Goal: Task Accomplishment & Management: Manage account settings

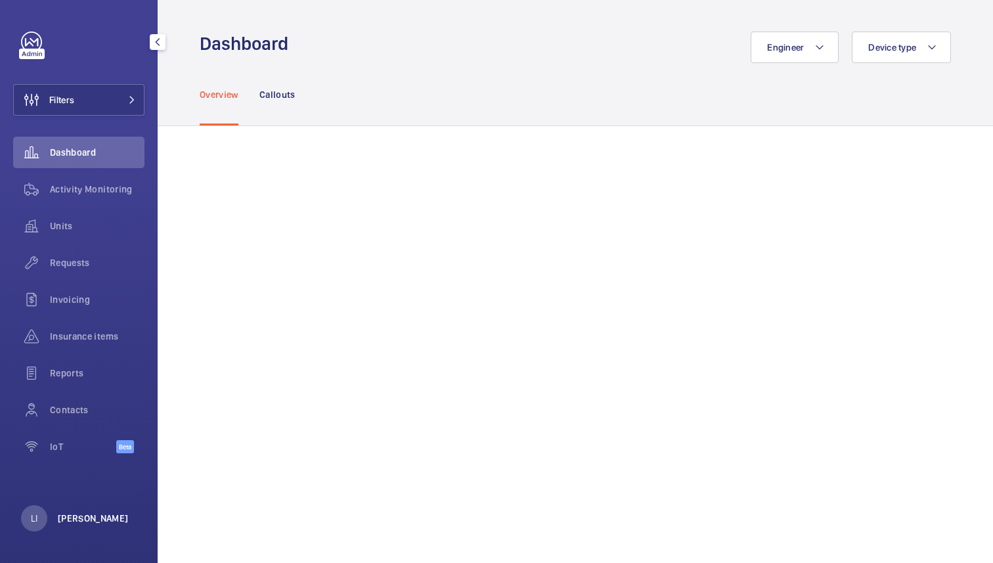
click at [72, 521] on p "[PERSON_NAME]" at bounding box center [93, 518] width 71 height 13
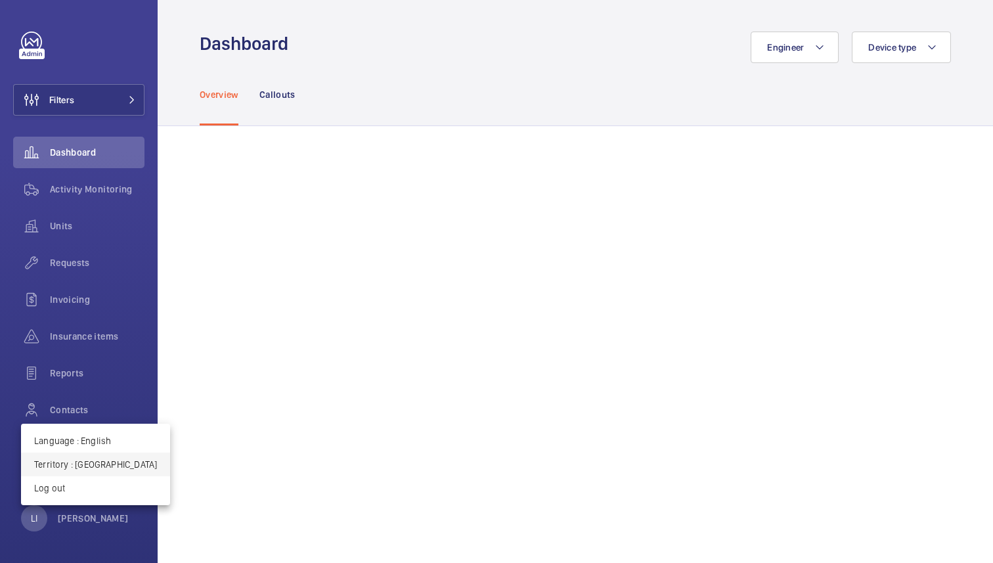
click at [91, 468] on p "Territory : Singapour" at bounding box center [95, 464] width 123 height 13
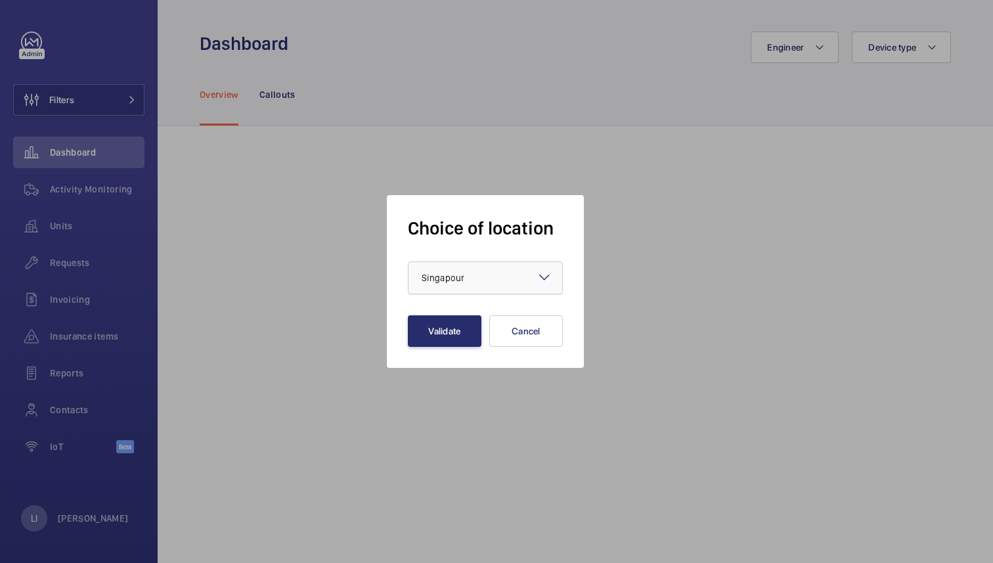
click at [464, 284] on div "× Singapour" at bounding box center [460, 277] width 76 height 13
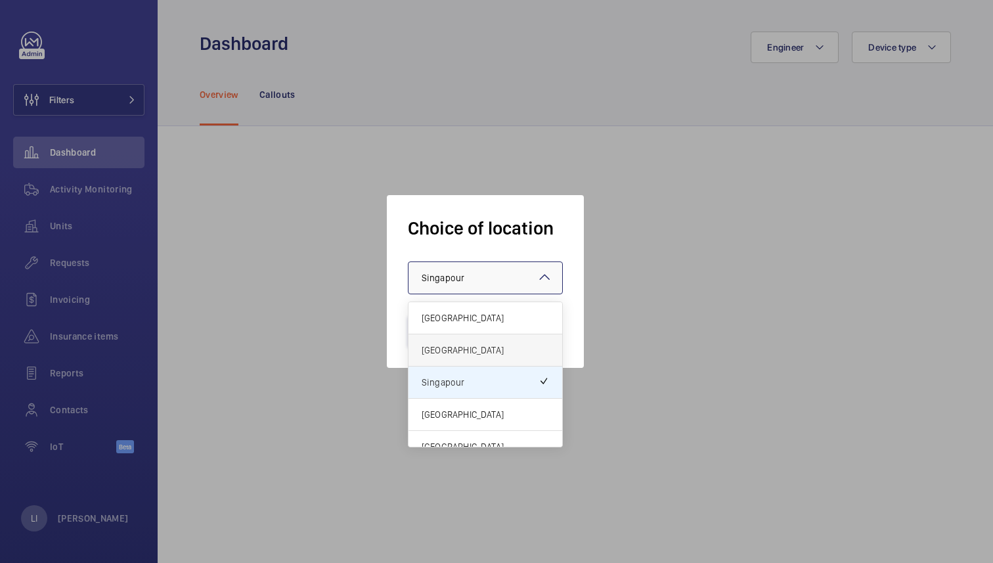
click at [459, 349] on span "[GEOGRAPHIC_DATA]" at bounding box center [485, 349] width 127 height 13
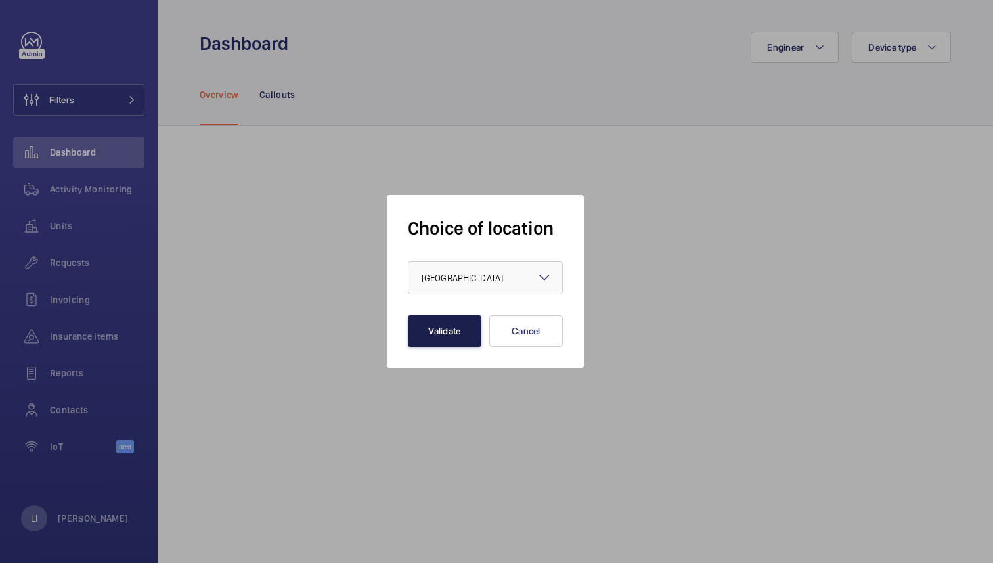
click at [451, 324] on button "Validate" at bounding box center [445, 331] width 74 height 32
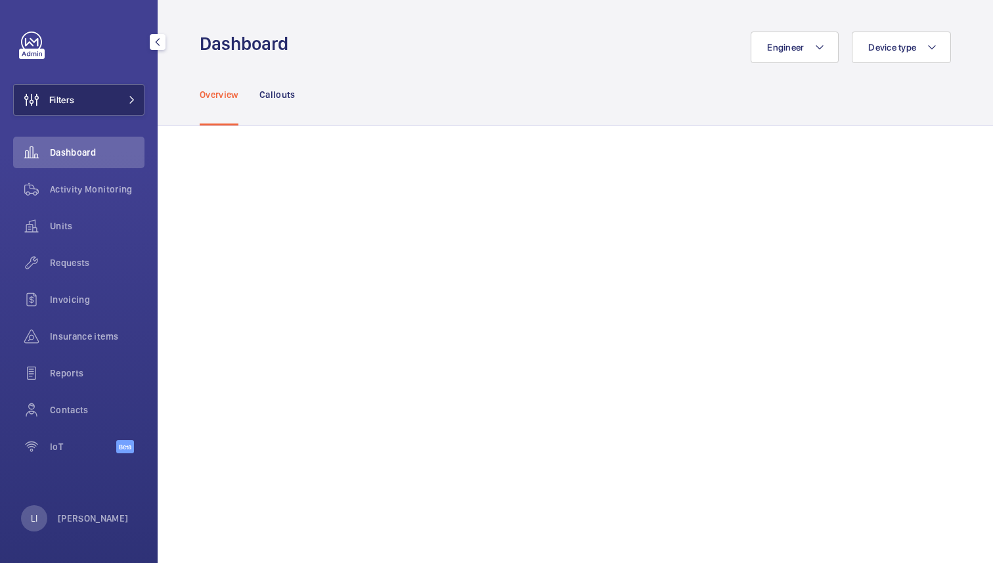
click at [92, 84] on button "Filters" at bounding box center [78, 100] width 131 height 32
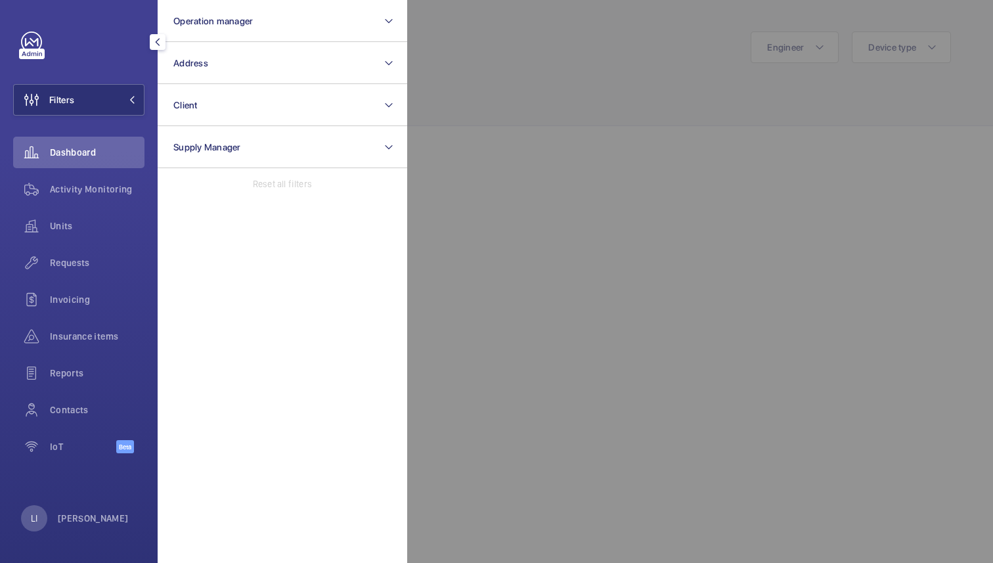
click at [489, 190] on div at bounding box center [903, 281] width 993 height 563
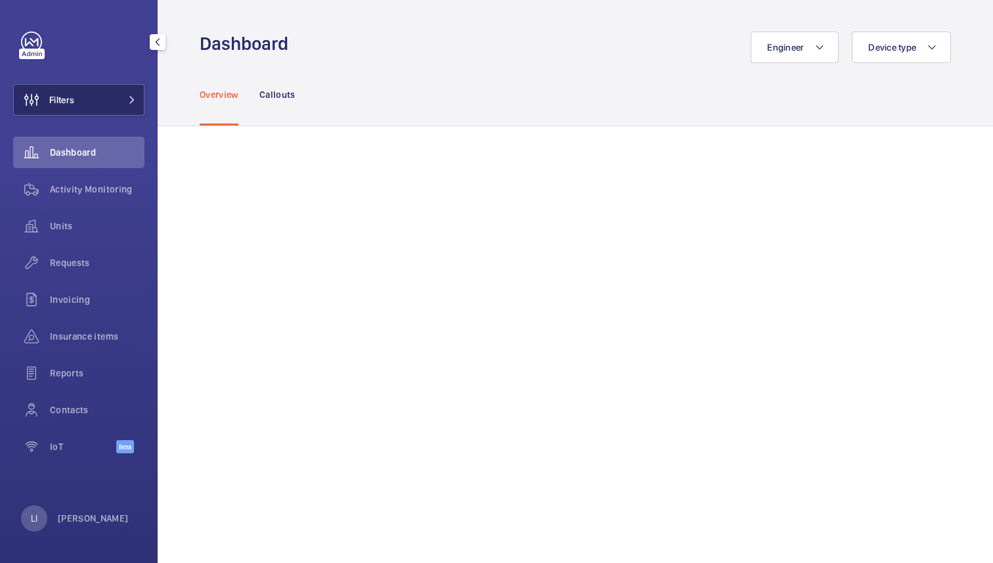
click at [74, 107] on span "Filters" at bounding box center [44, 100] width 60 height 32
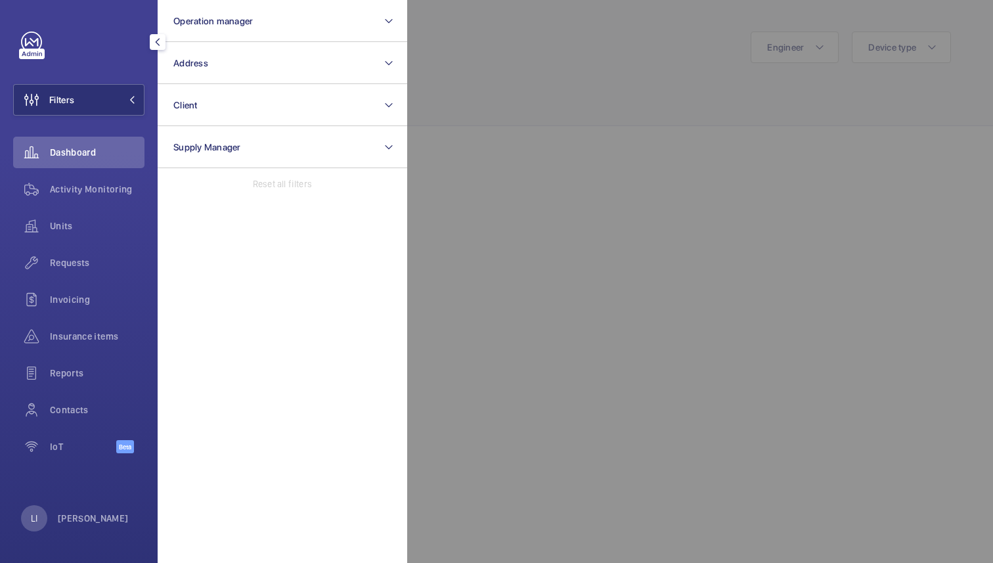
click at [481, 89] on div at bounding box center [903, 281] width 993 height 563
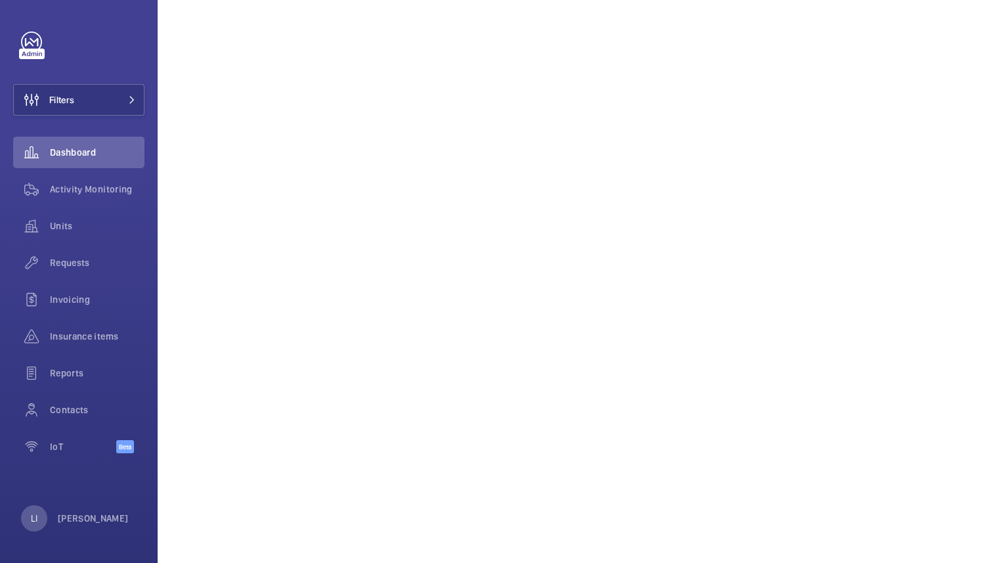
scroll to position [450, 0]
click at [87, 189] on span "Activity Monitoring" at bounding box center [97, 189] width 95 height 13
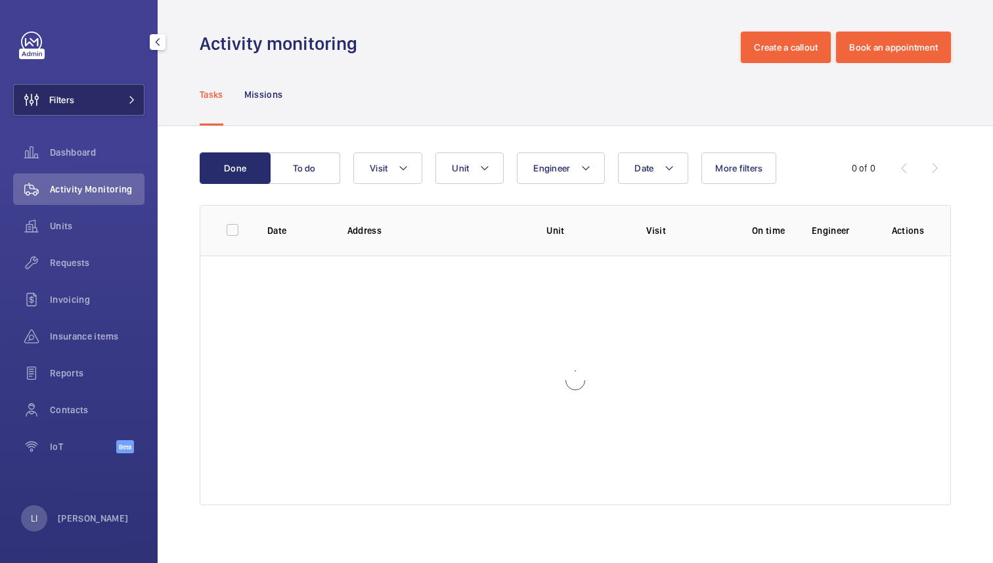
click at [106, 100] on button "Filters" at bounding box center [78, 100] width 131 height 32
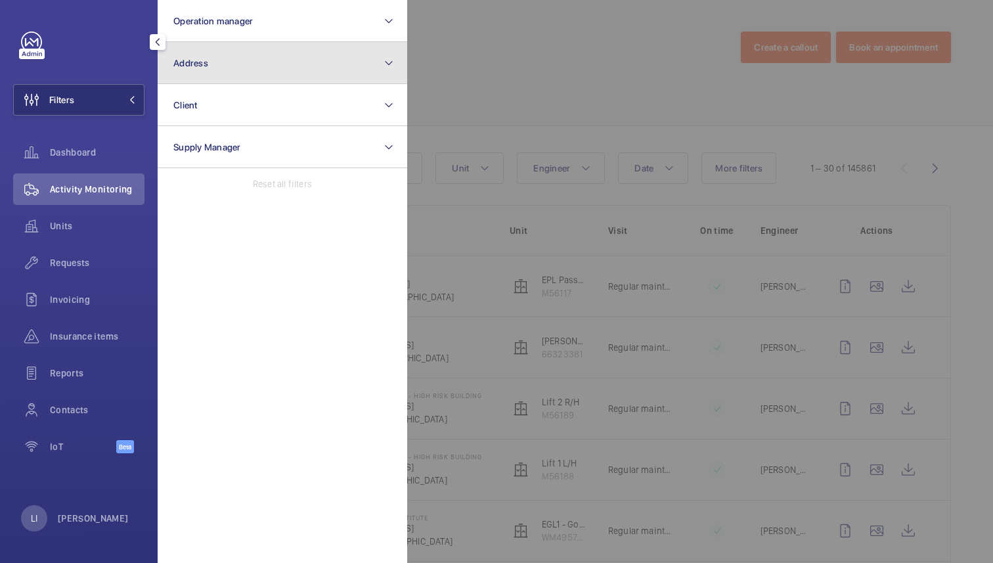
click at [244, 76] on button "Address" at bounding box center [283, 63] width 250 height 42
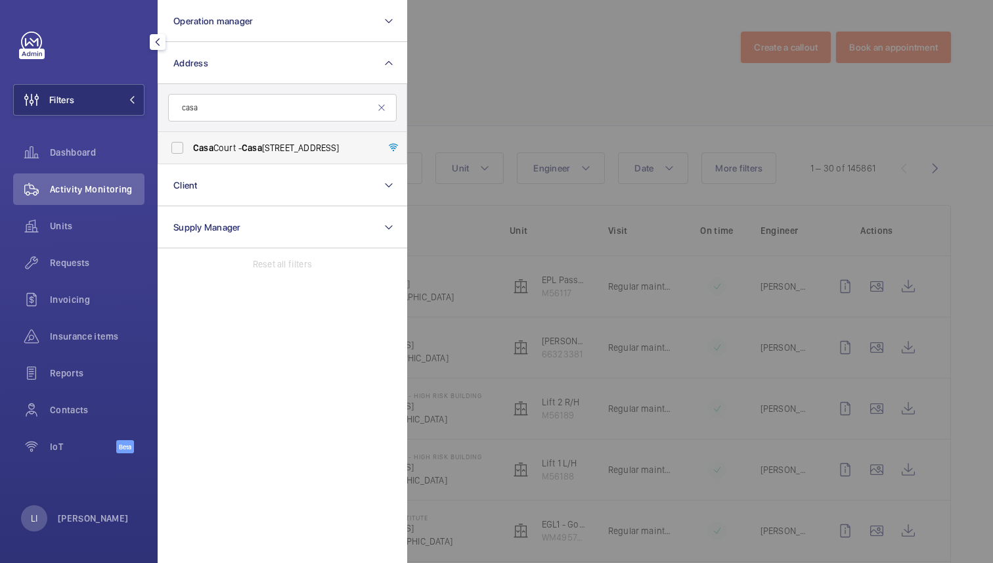
type input "casa"
click at [280, 144] on span "Casa Court - Casa Court, LONDON NW9 4BT" at bounding box center [283, 147] width 181 height 13
click at [190, 144] on input "Casa Court - Casa Court, LONDON NW9 4BT" at bounding box center [177, 148] width 26 height 26
checkbox input "true"
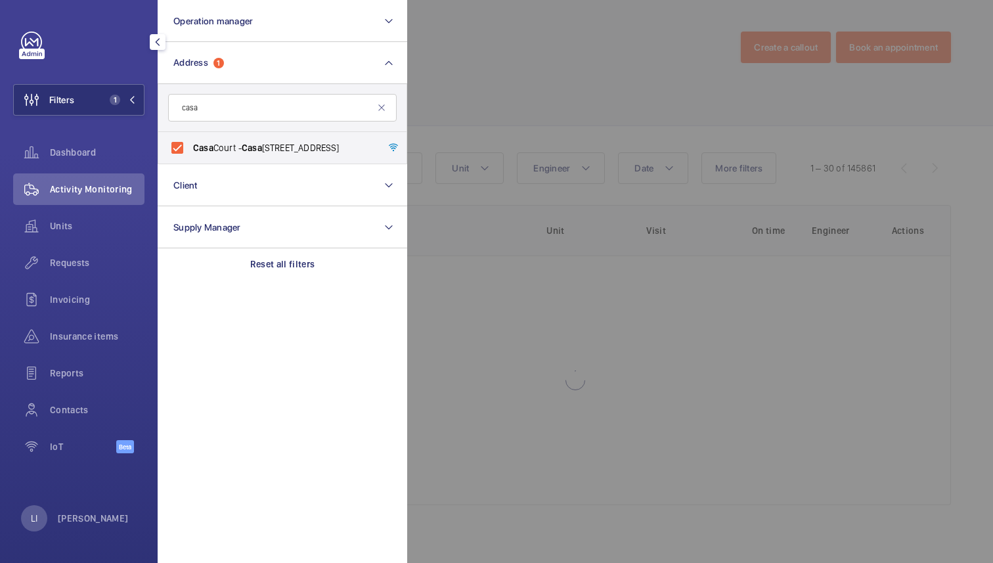
click at [610, 45] on div at bounding box center [903, 281] width 993 height 563
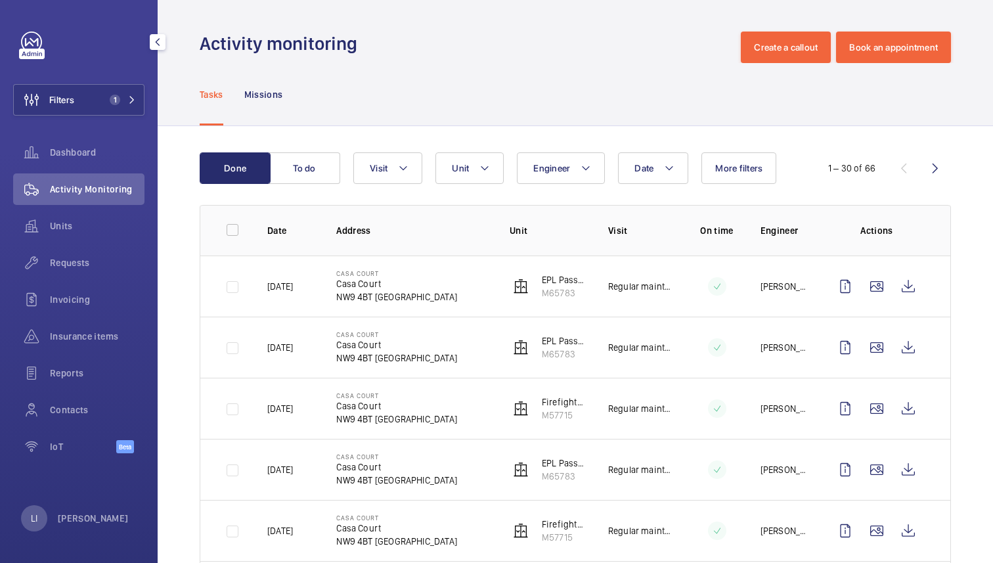
click at [449, 289] on td "Casa Court Casa Court NW9 4BT LONDON" at bounding box center [401, 285] width 173 height 61
click at [314, 175] on button "To do" at bounding box center [304, 168] width 71 height 32
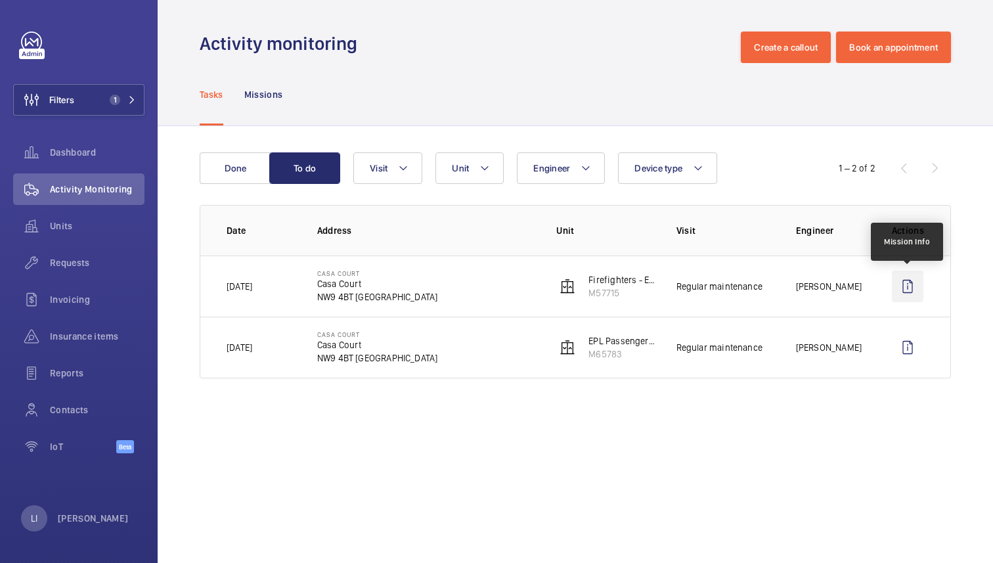
click at [910, 284] on wm-front-icon-button at bounding box center [908, 287] width 32 height 32
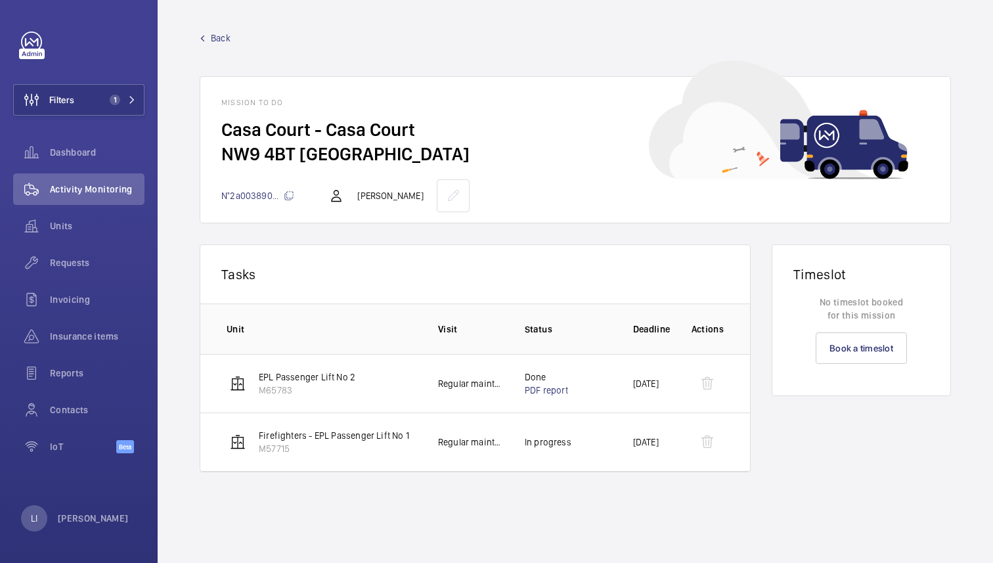
click at [217, 40] on span "Back" at bounding box center [221, 38] width 20 height 13
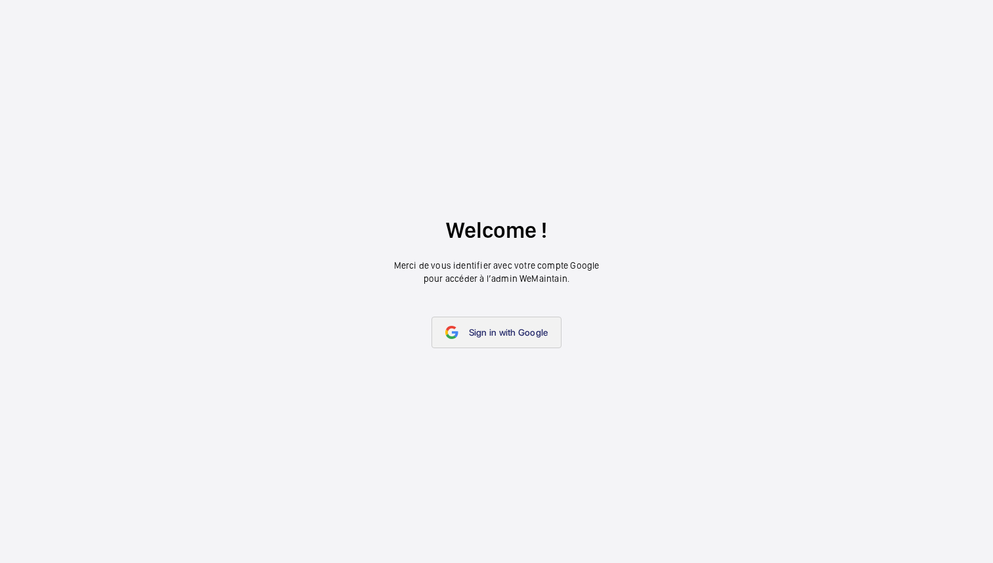
click at [550, 337] on link "Sign in with Google" at bounding box center [496, 333] width 131 height 32
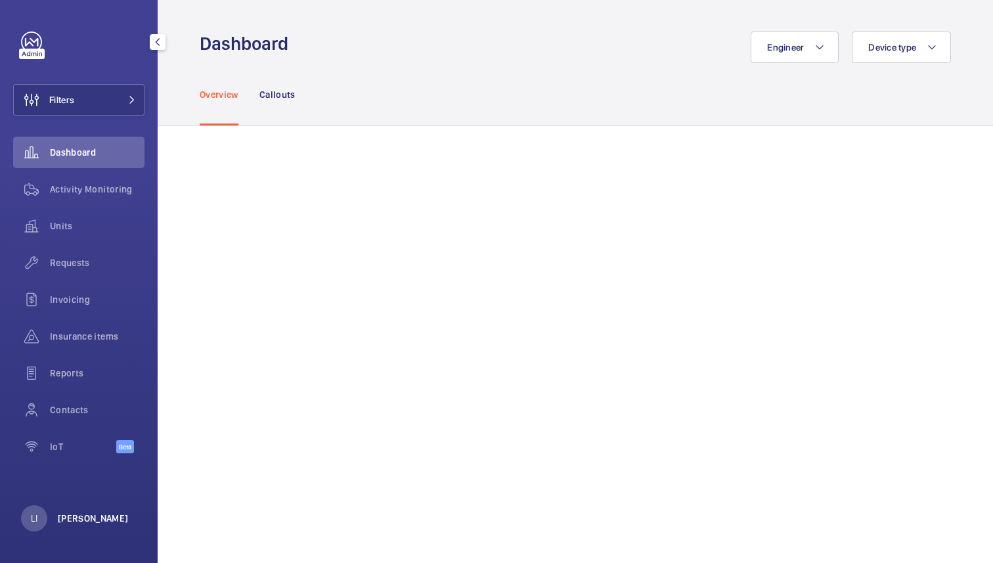
click at [86, 517] on p "[PERSON_NAME]" at bounding box center [93, 518] width 71 height 13
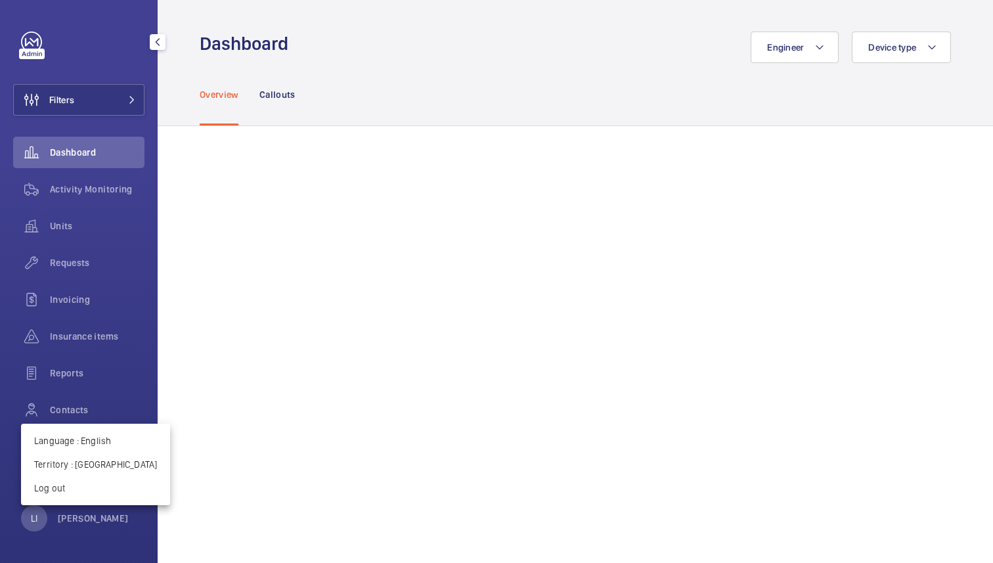
click at [355, 169] on div at bounding box center [496, 281] width 993 height 563
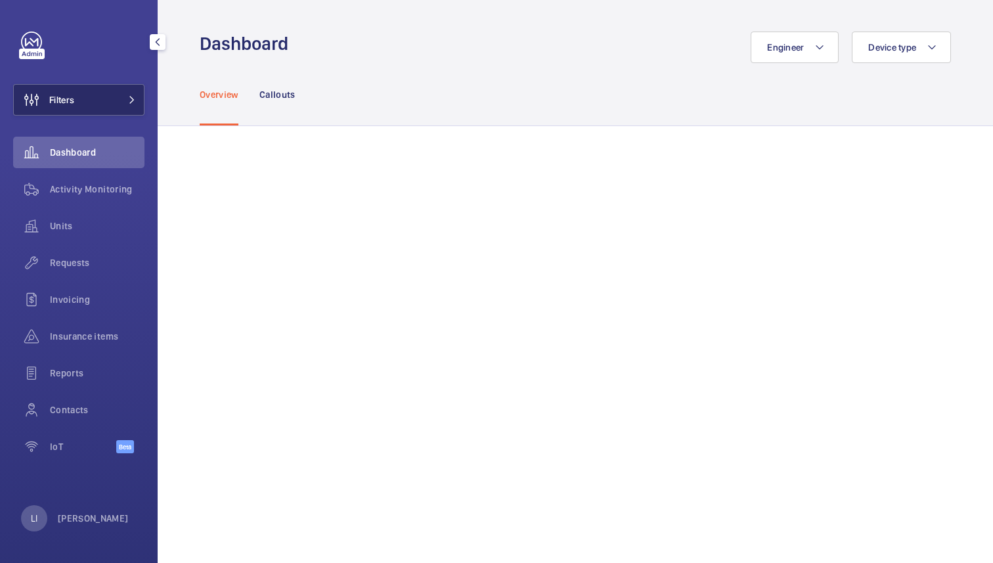
click at [107, 88] on button "Filters" at bounding box center [78, 100] width 131 height 32
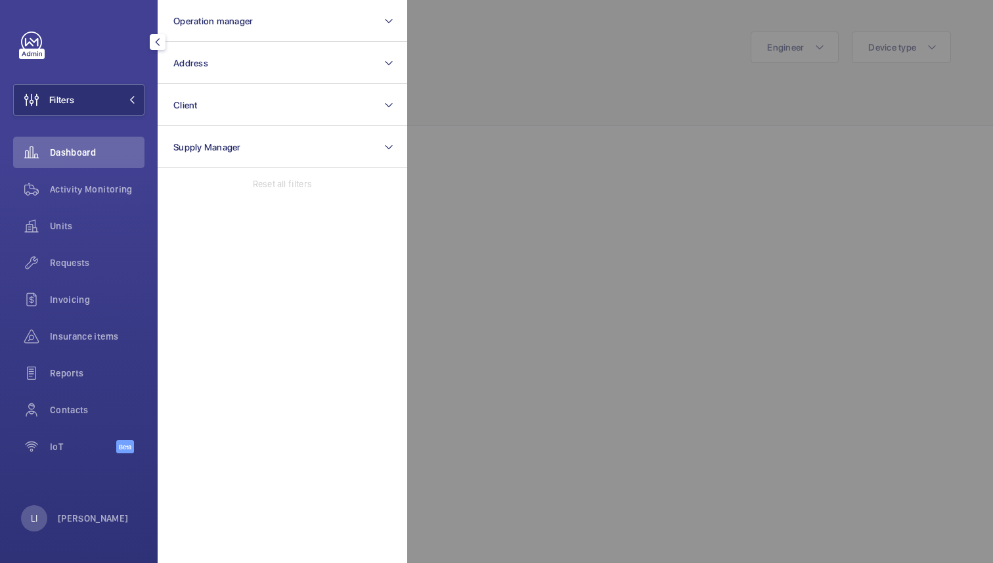
click at [463, 90] on div at bounding box center [903, 281] width 993 height 563
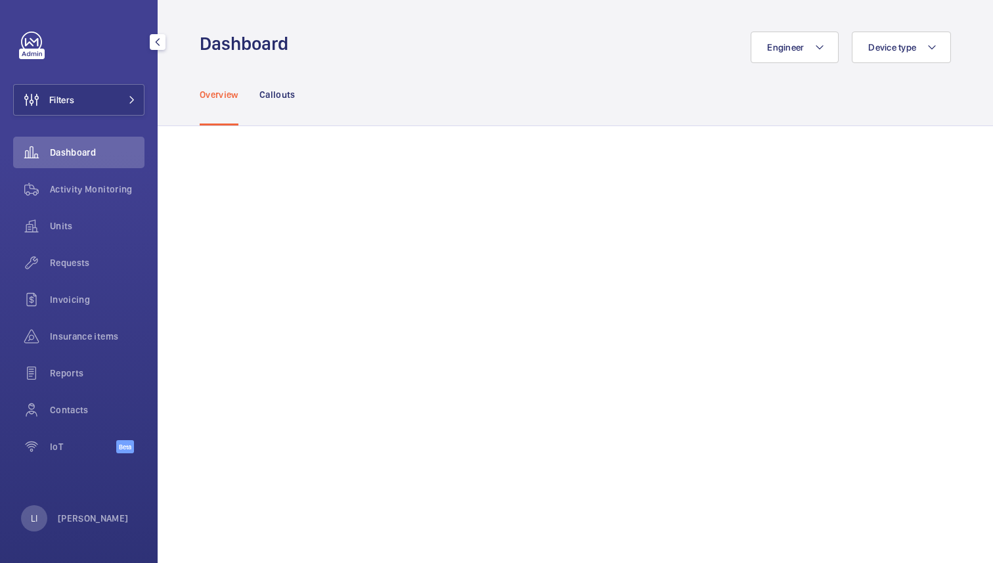
click at [96, 156] on span "Dashboard" at bounding box center [97, 152] width 95 height 13
click at [126, 88] on button "Filters" at bounding box center [78, 100] width 131 height 32
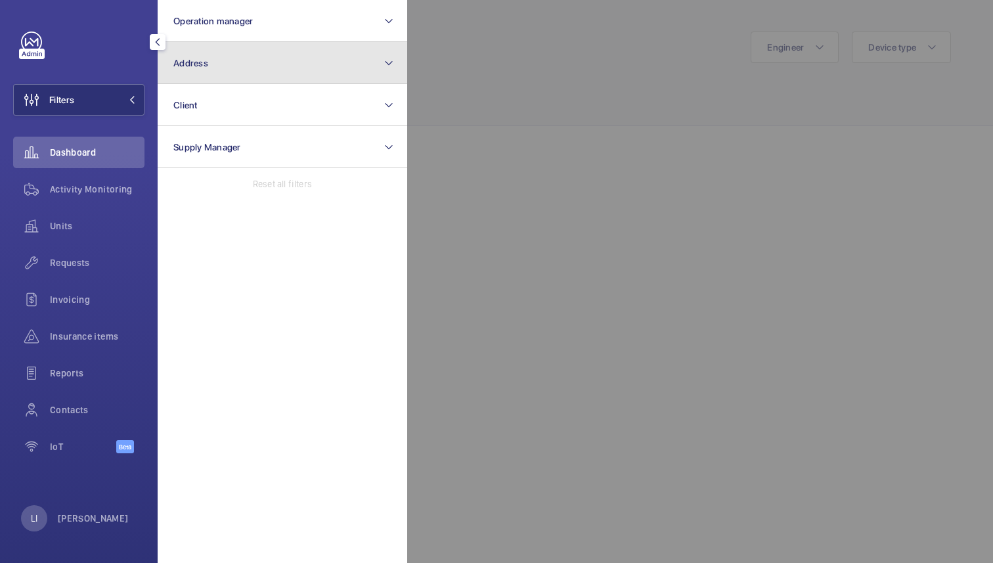
click at [279, 58] on button "Address" at bounding box center [283, 63] width 250 height 42
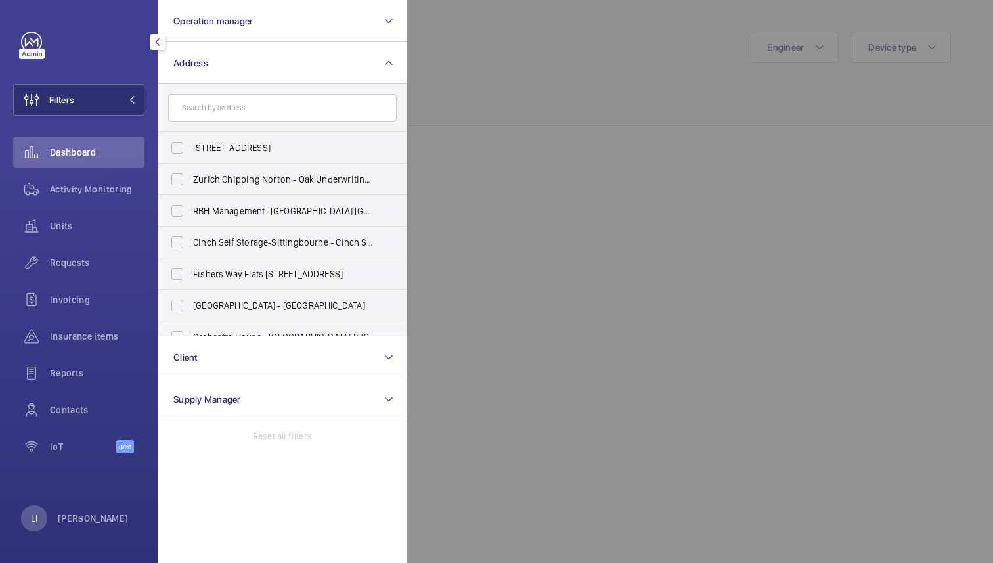
click at [522, 139] on div at bounding box center [903, 281] width 993 height 563
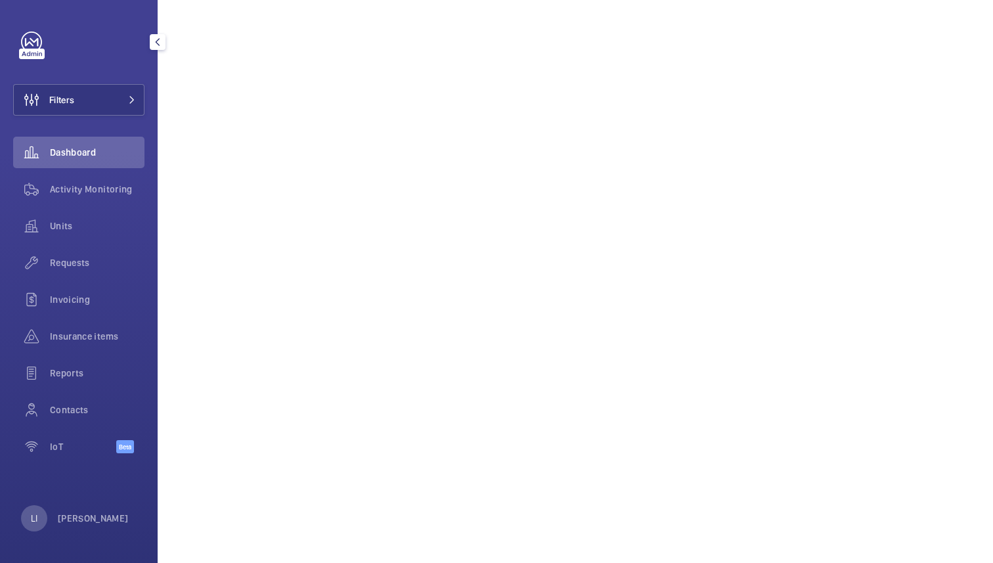
scroll to position [265, 0]
click at [89, 190] on span "Activity Monitoring" at bounding box center [97, 189] width 95 height 13
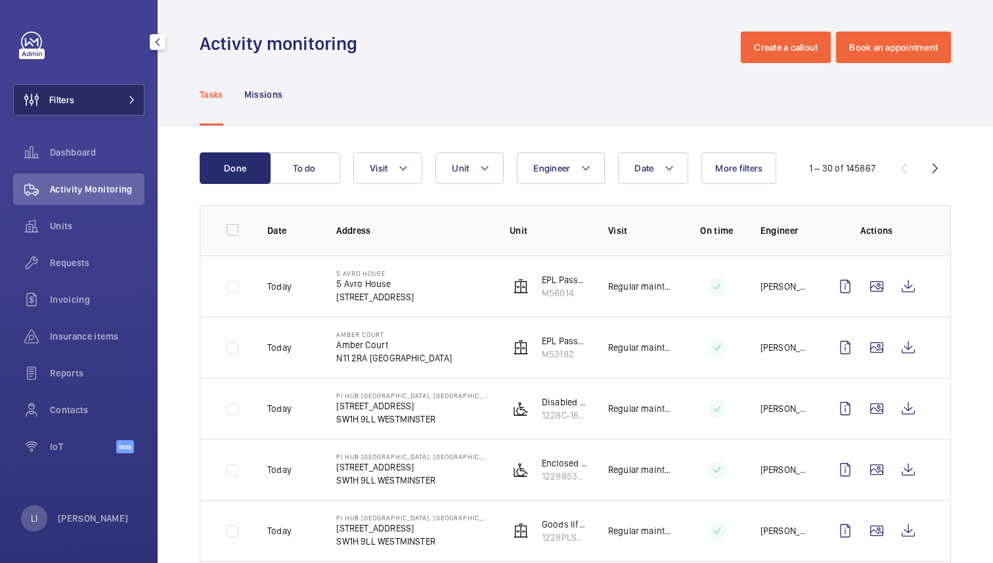
click at [137, 97] on button "Filters" at bounding box center [78, 100] width 131 height 32
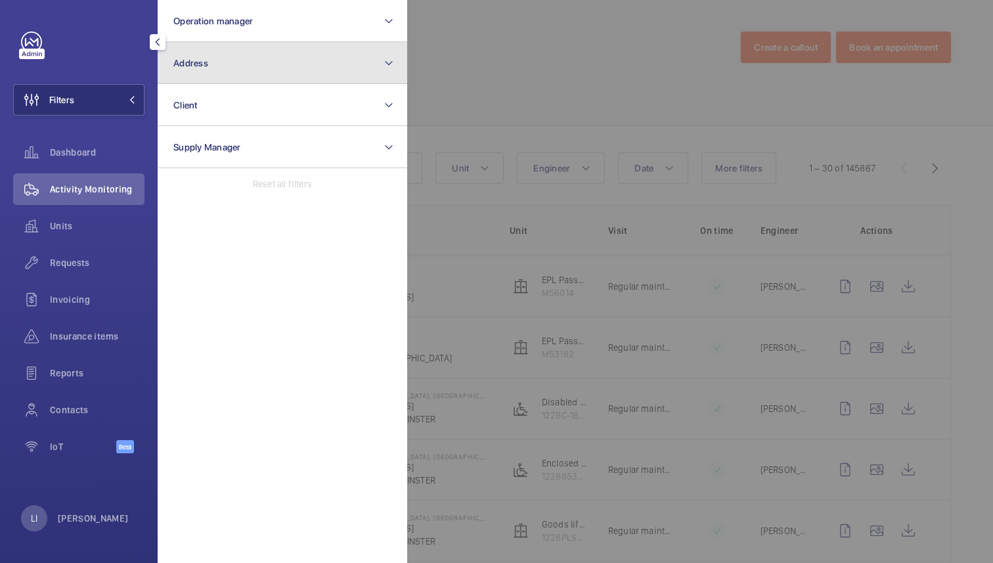
click at [280, 74] on button "Address" at bounding box center [283, 63] width 250 height 42
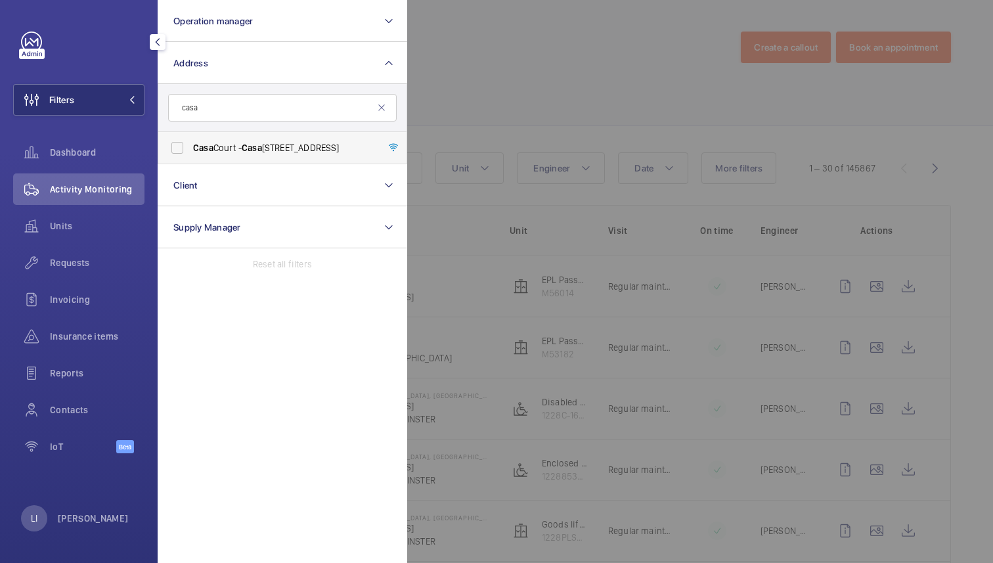
type input "casa"
click at [219, 146] on span "Casa Court - Casa Court, LONDON NW9 4BT" at bounding box center [283, 147] width 181 height 13
click at [190, 146] on input "Casa Court - Casa Court, LONDON NW9 4BT" at bounding box center [177, 148] width 26 height 26
checkbox input "true"
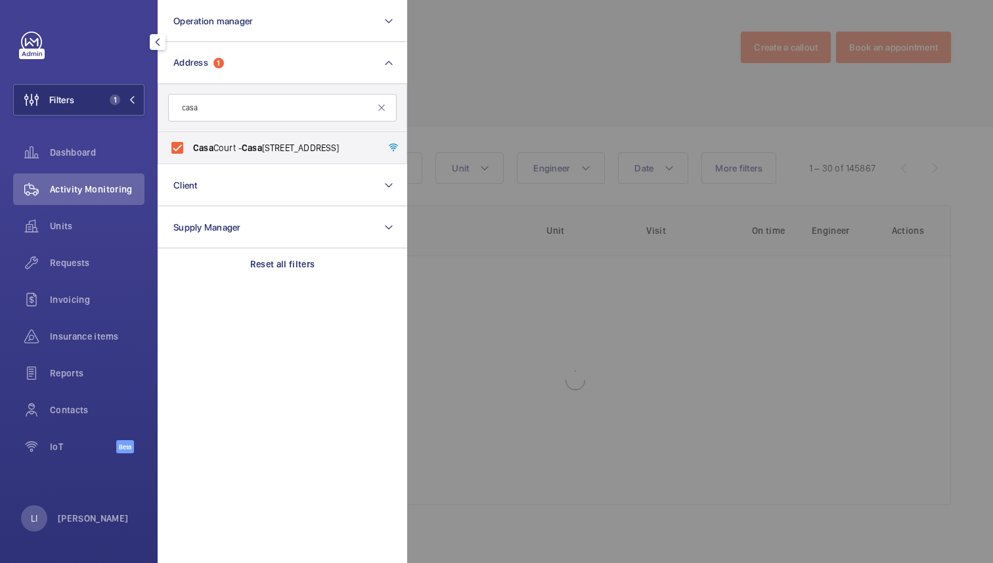
click at [607, 50] on div at bounding box center [903, 281] width 993 height 563
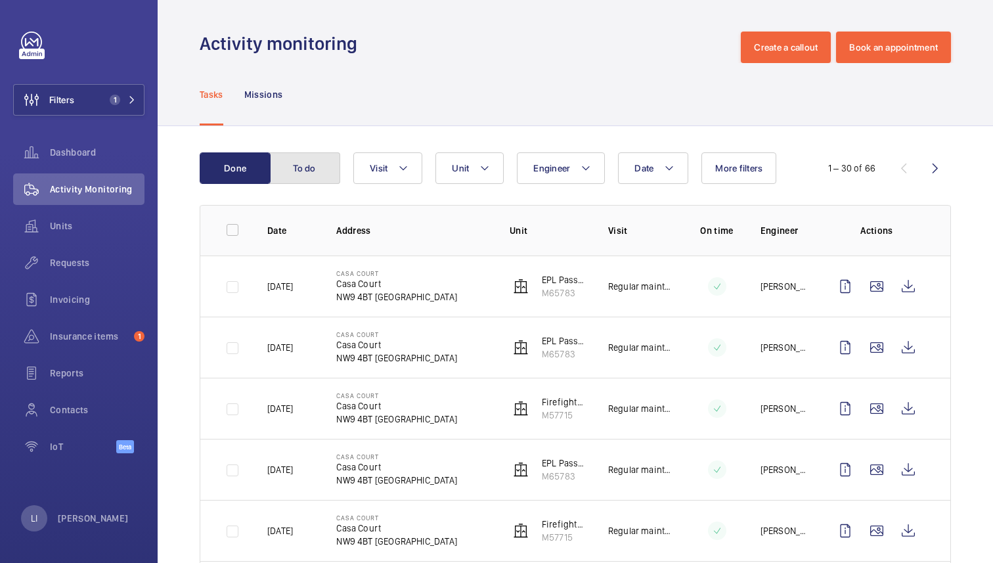
click at [311, 154] on button "To do" at bounding box center [304, 168] width 71 height 32
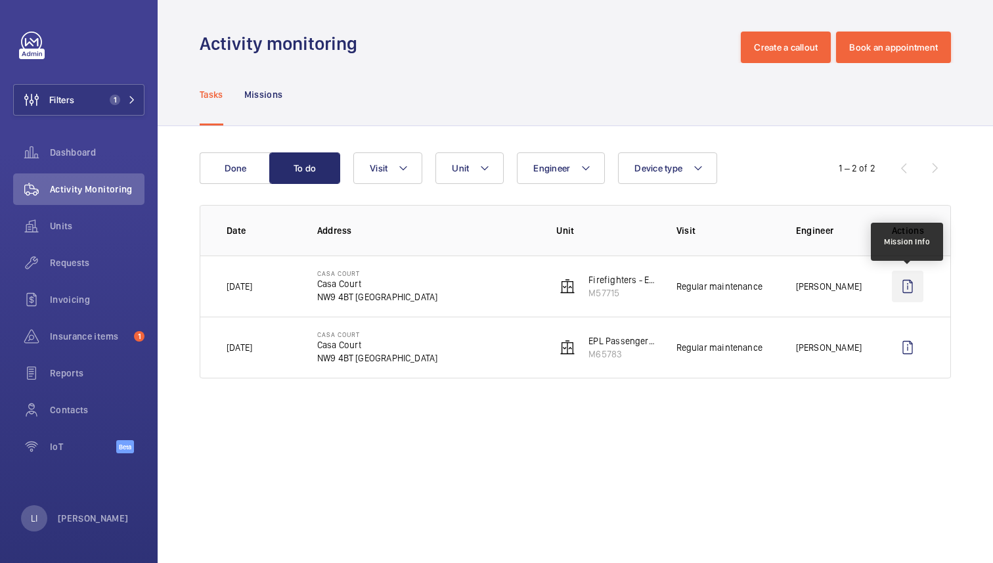
click at [913, 283] on wm-front-icon-button at bounding box center [908, 287] width 32 height 32
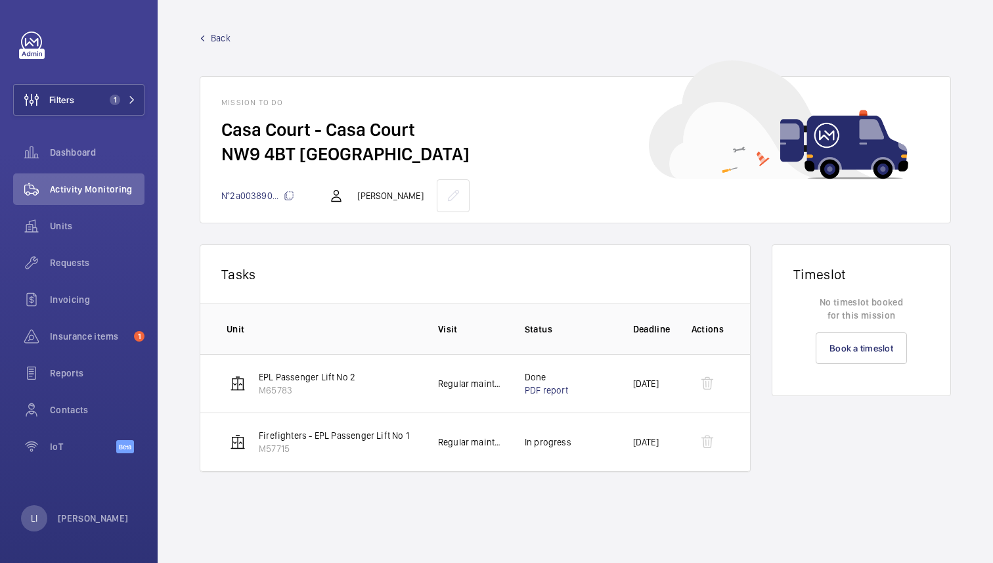
click at [211, 43] on span "Back" at bounding box center [221, 38] width 20 height 13
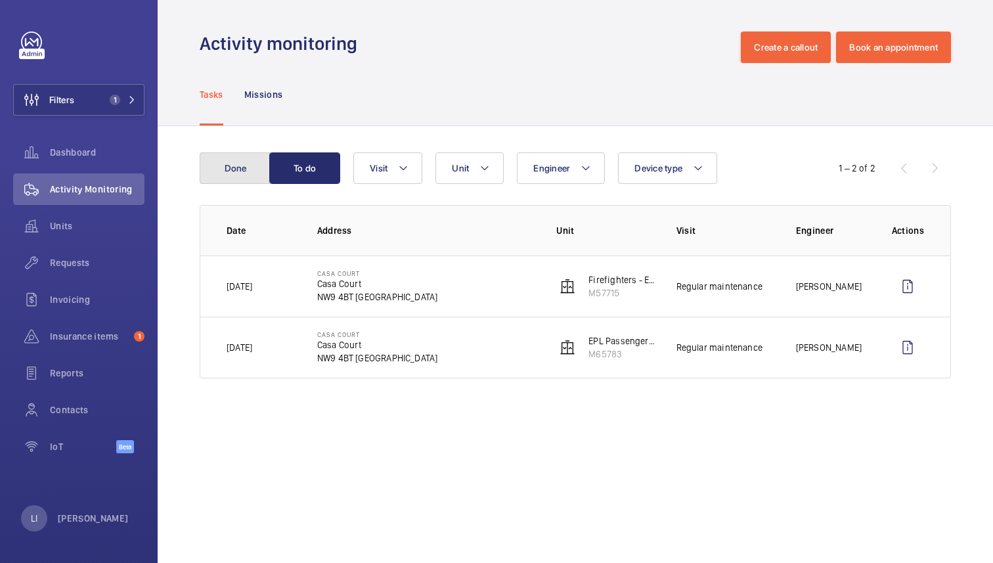
click at [232, 162] on button "Done" at bounding box center [235, 168] width 71 height 32
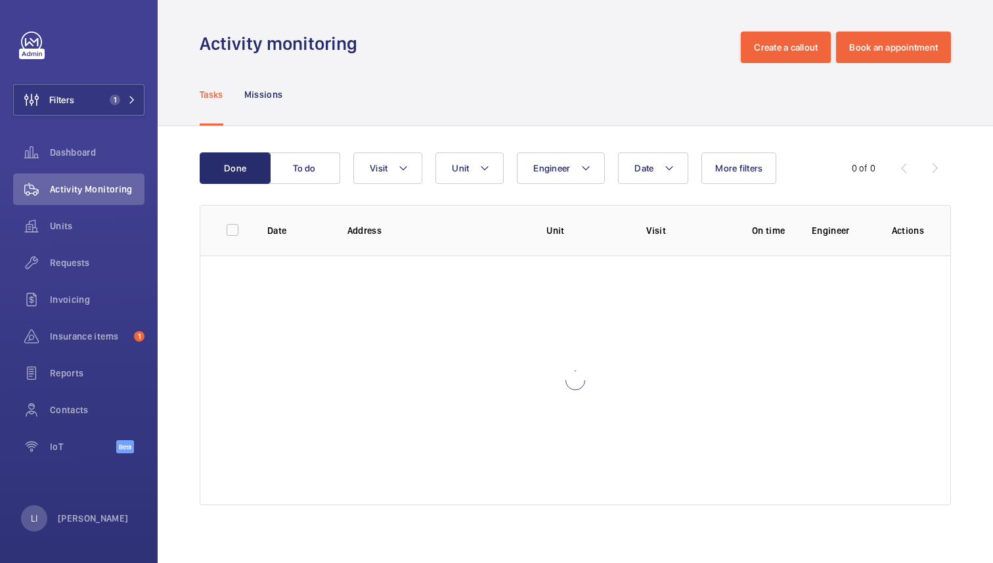
drag, startPoint x: 200, startPoint y: 45, endPoint x: 354, endPoint y: 45, distance: 153.7
click at [354, 45] on h1 "Activity monitoring" at bounding box center [282, 44] width 165 height 24
click at [395, 72] on div "Tasks Missions" at bounding box center [575, 94] width 751 height 62
